Goal: Browse casually: Explore the website without a specific task or goal

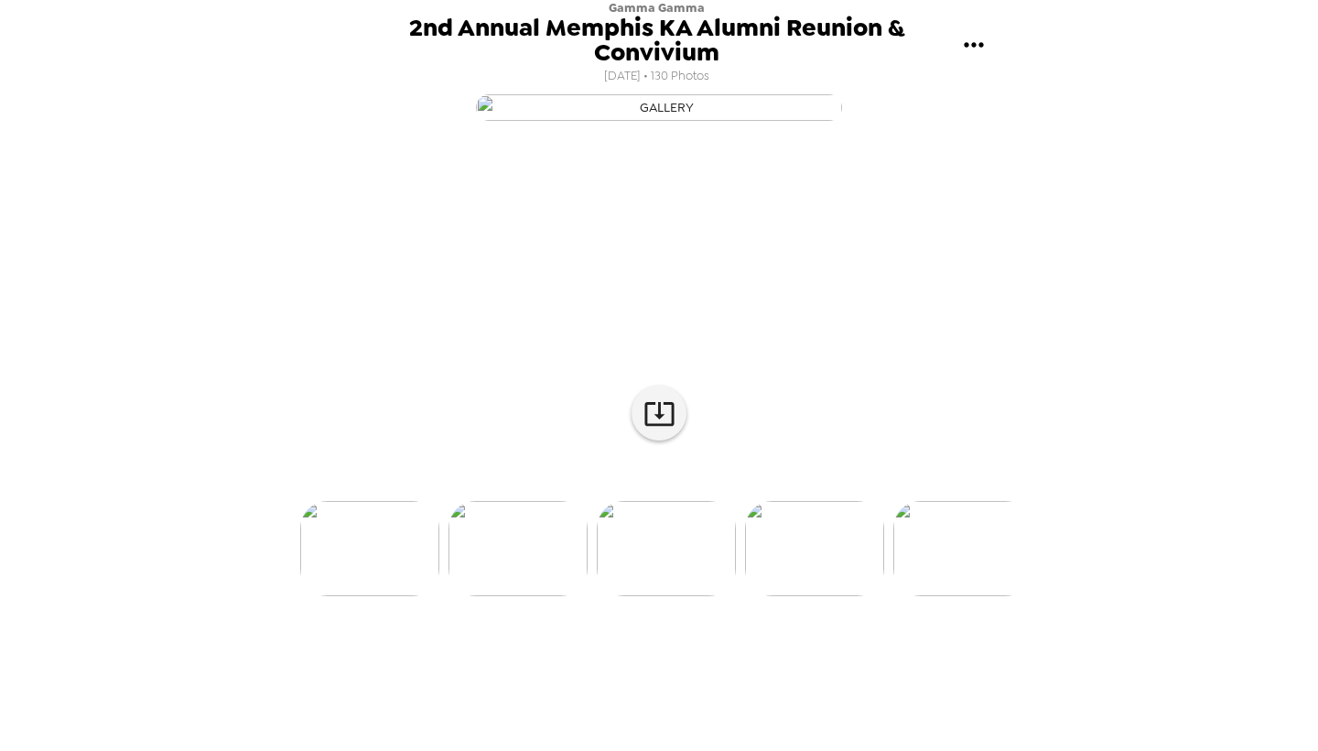
click at [528, 596] on img at bounding box center [518, 548] width 139 height 95
click at [666, 596] on img at bounding box center [666, 548] width 139 height 95
click at [801, 596] on img at bounding box center [814, 548] width 139 height 95
click at [816, 596] on img at bounding box center [814, 548] width 139 height 95
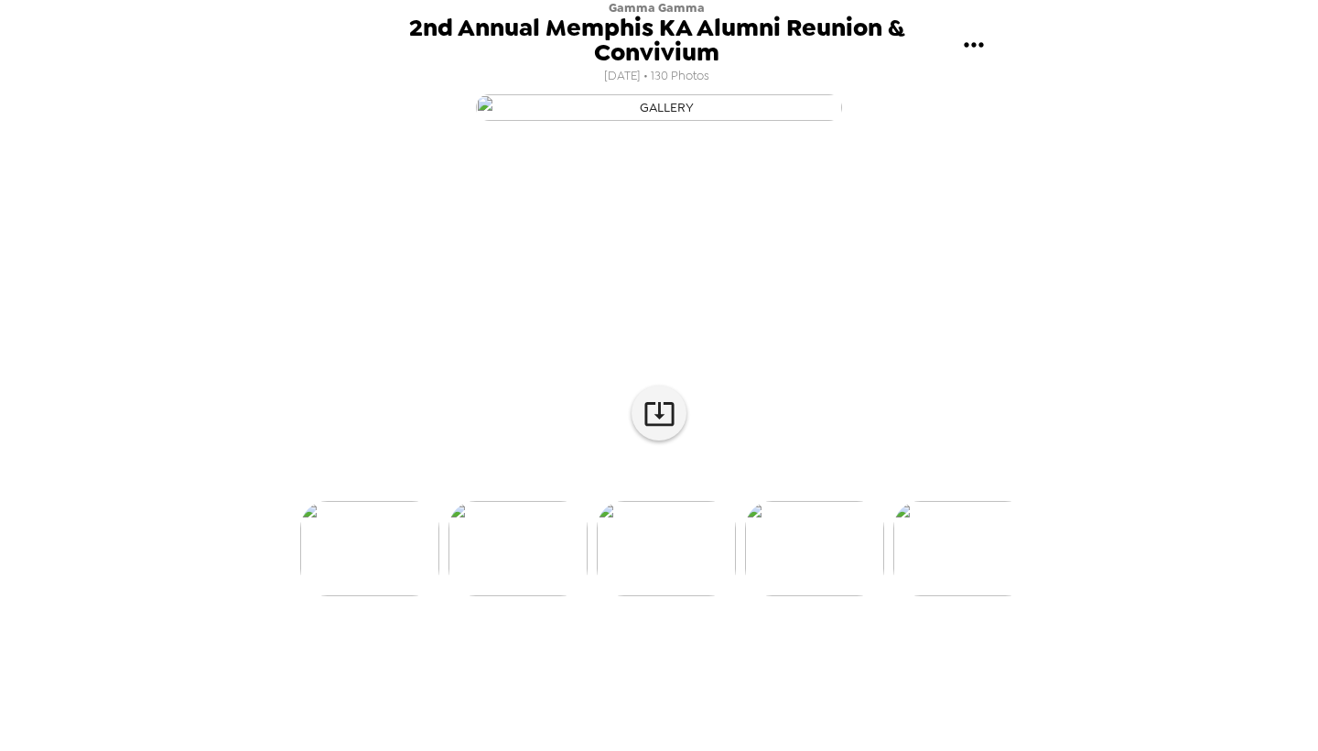
scroll to position [0, 14232]
click at [835, 596] on img at bounding box center [814, 548] width 139 height 95
click at [938, 596] on img at bounding box center [963, 548] width 139 height 95
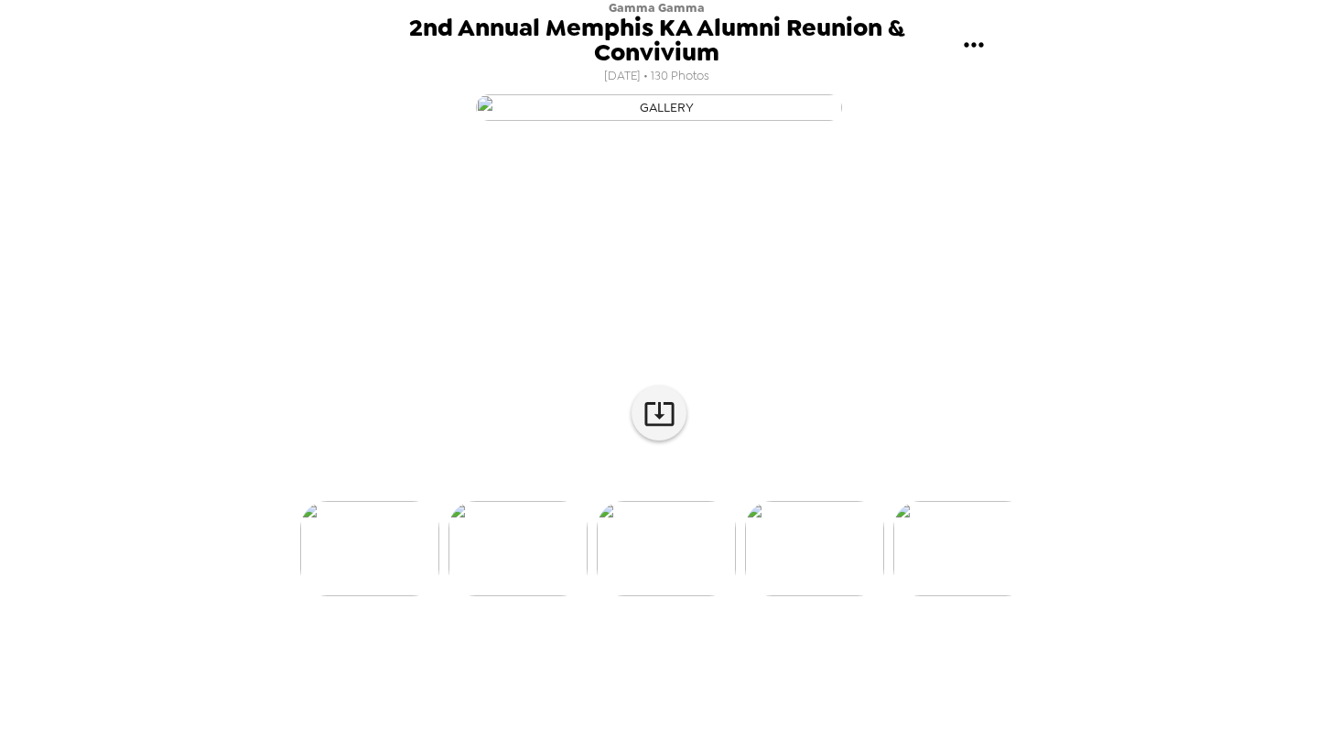
click at [971, 596] on img at bounding box center [963, 548] width 139 height 95
click at [971, 596] on img at bounding box center [1018, 548] width 139 height 95
click at [665, 426] on icon at bounding box center [659, 414] width 29 height 24
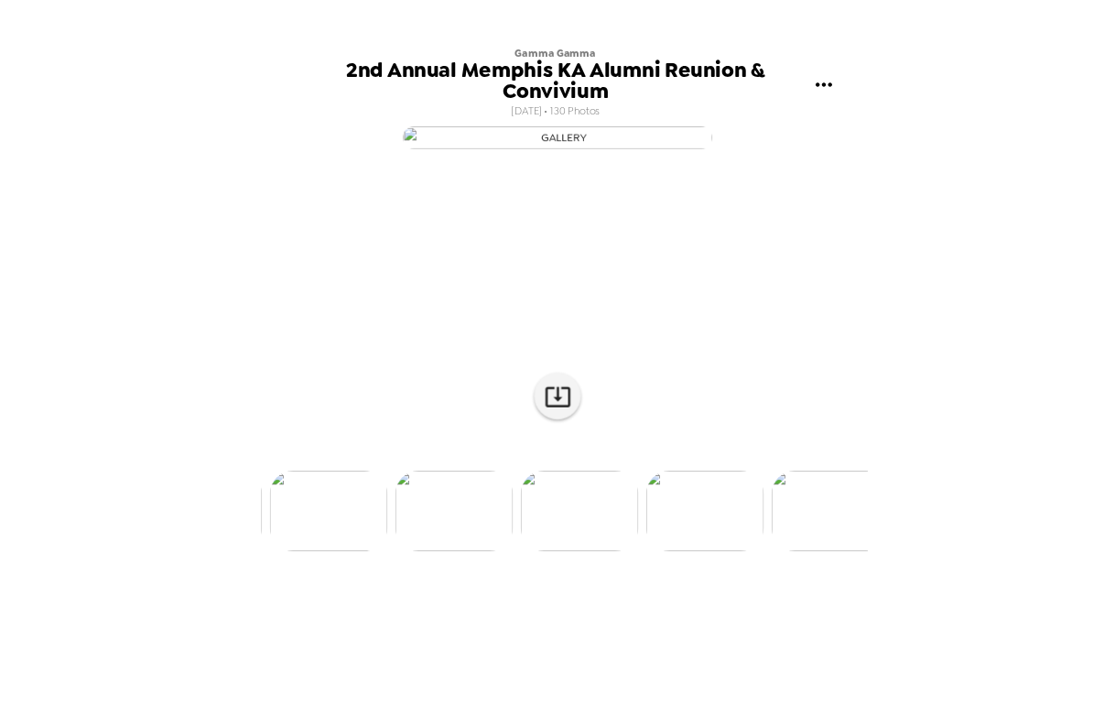
scroll to position [0, 0]
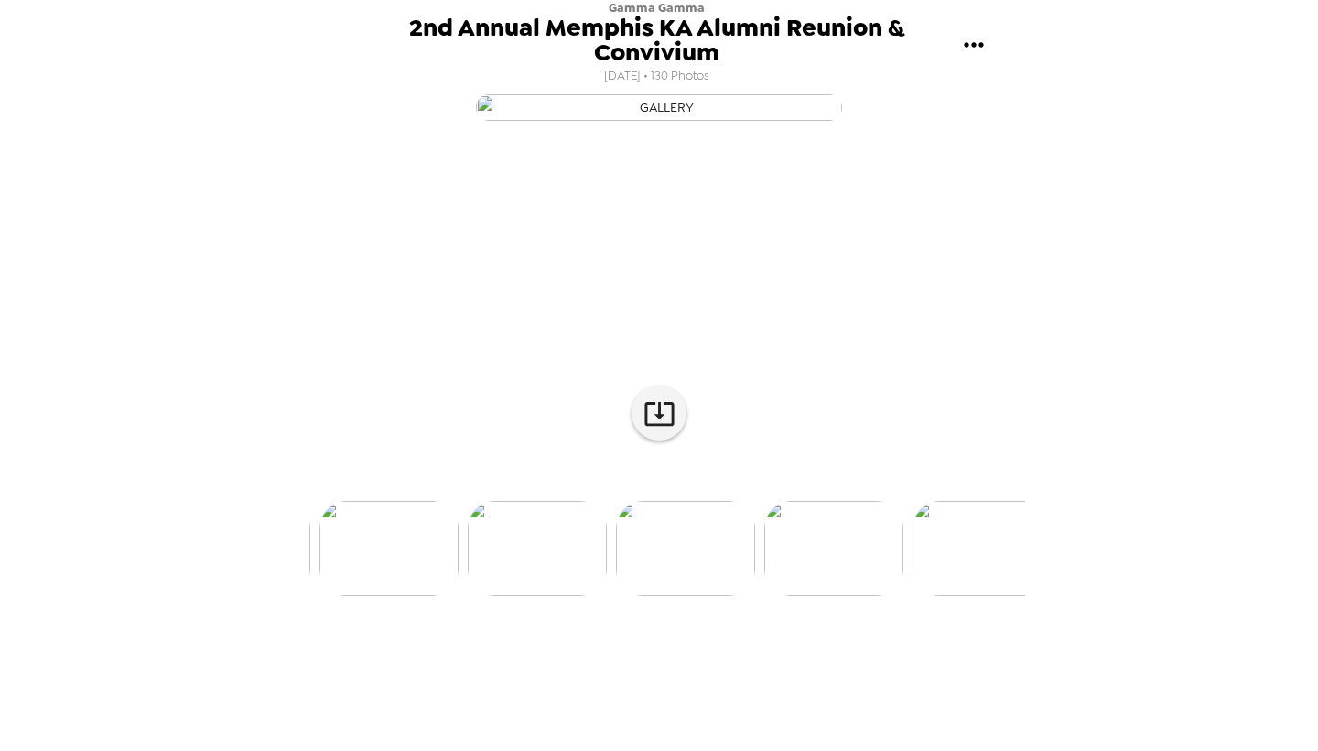
click at [971, 44] on icon "gallery menu" at bounding box center [974, 44] width 29 height 29
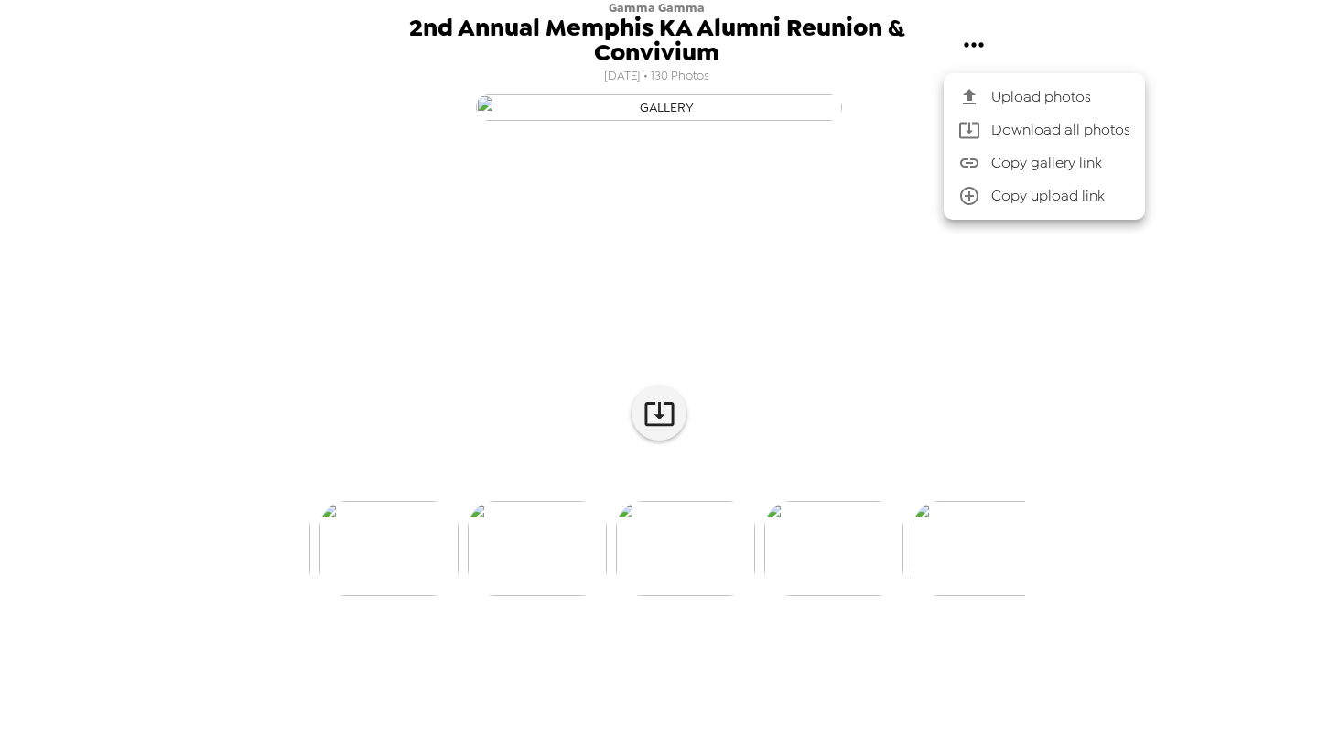
click at [315, 345] on div at bounding box center [659, 375] width 1318 height 751
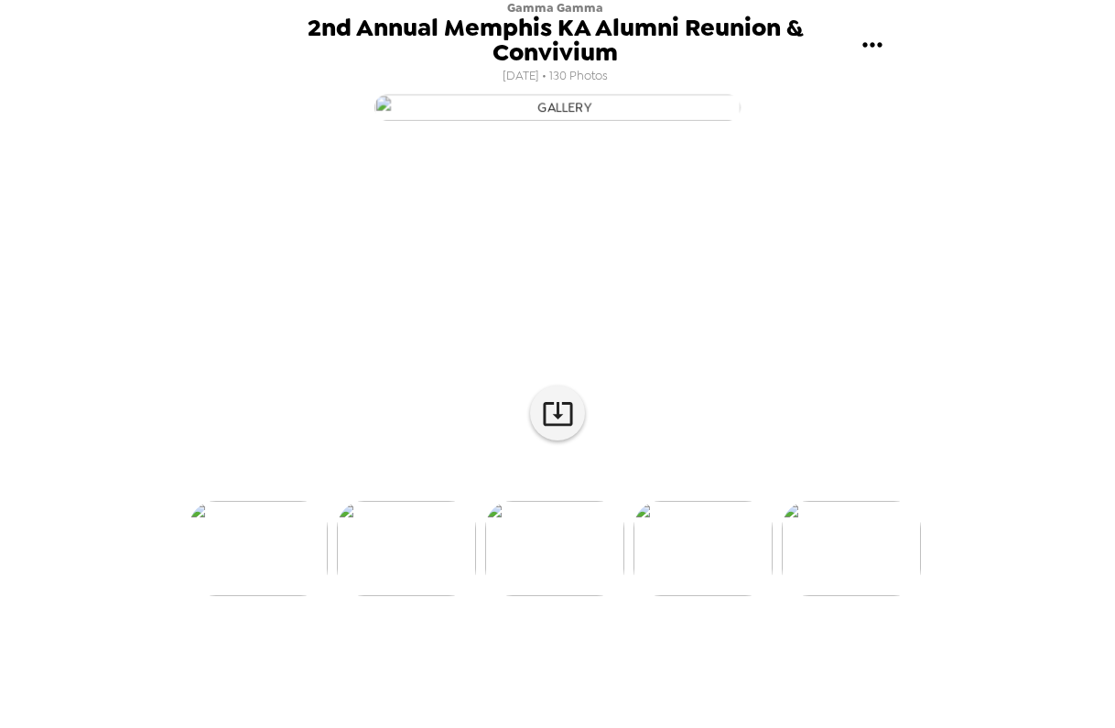
scroll to position [1, 0]
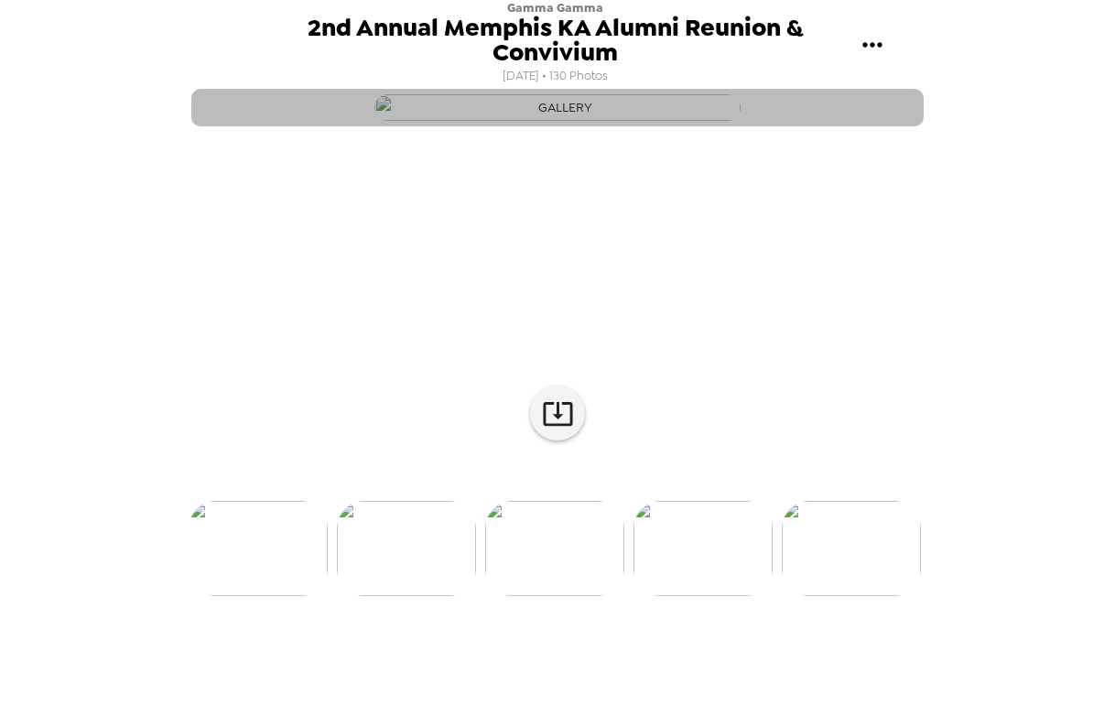
click at [651, 121] on img "button" at bounding box center [557, 107] width 366 height 27
click at [633, 121] on img "button" at bounding box center [557, 107] width 366 height 27
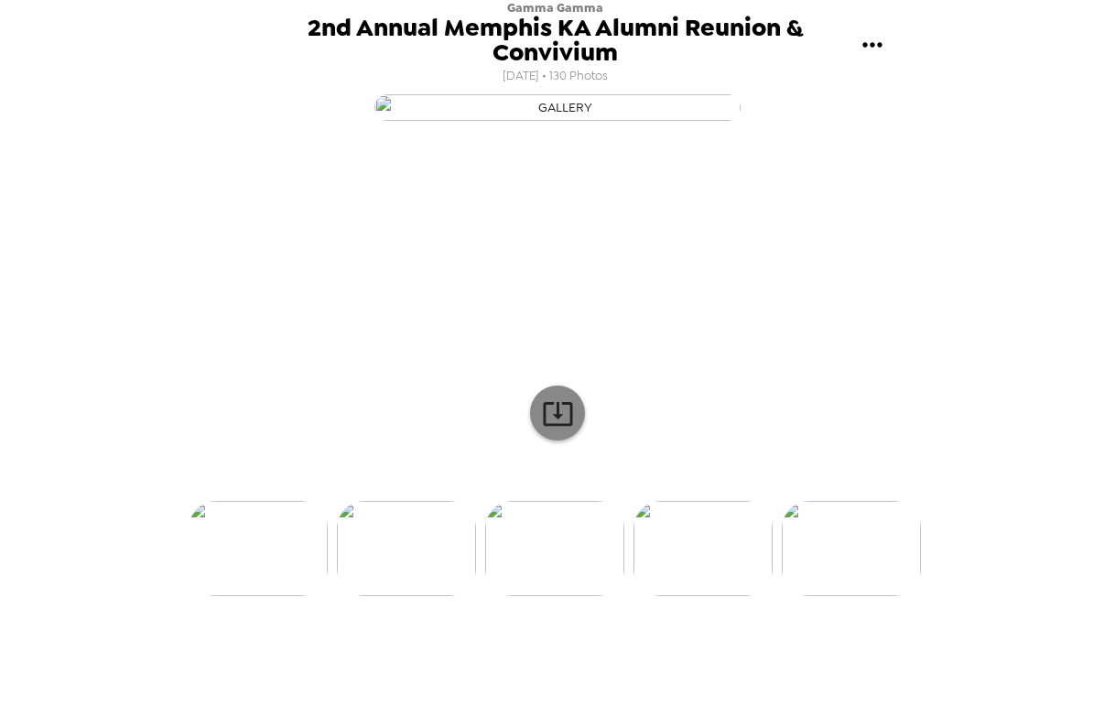
click at [555, 429] on icon at bounding box center [558, 413] width 32 height 32
click at [274, 596] on img at bounding box center [258, 548] width 139 height 95
